Goal: Information Seeking & Learning: Learn about a topic

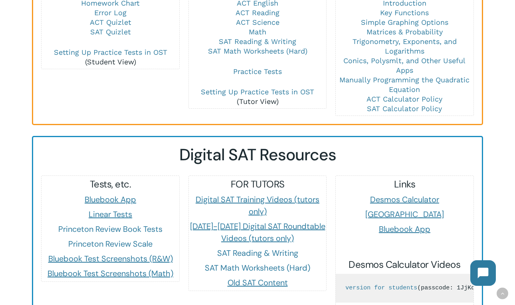
scroll to position [679, 0]
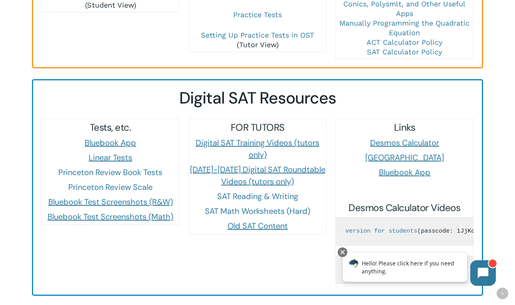
drag, startPoint x: 18, startPoint y: 29, endPoint x: 57, endPoint y: 83, distance: 66.2
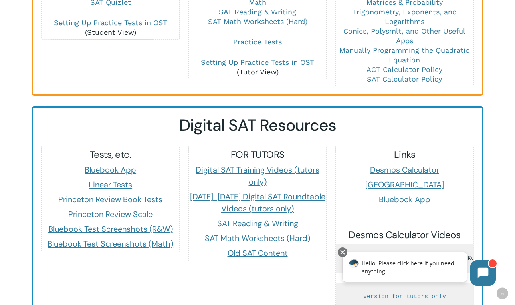
scroll to position [559, 0]
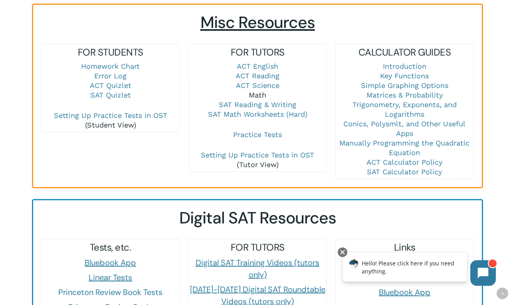
click at [260, 94] on link "Math" at bounding box center [258, 95] width 18 height 8
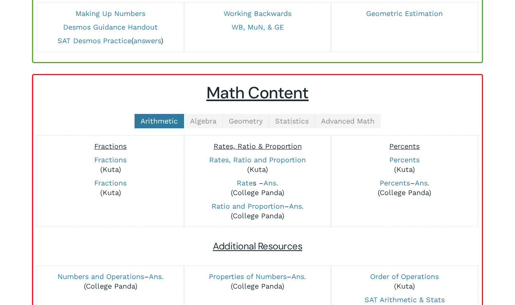
scroll to position [120, 0]
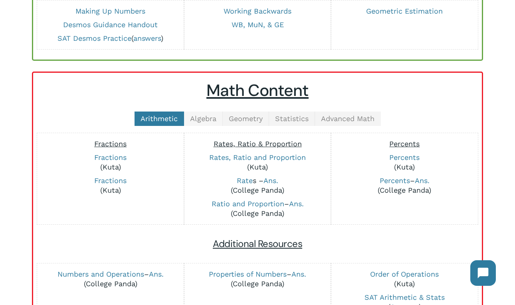
click at [203, 123] on span "Algebra" at bounding box center [203, 118] width 26 height 8
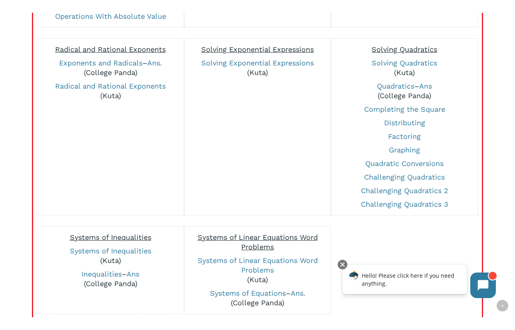
scroll to position [439, 0]
